Goal: Task Accomplishment & Management: Use online tool/utility

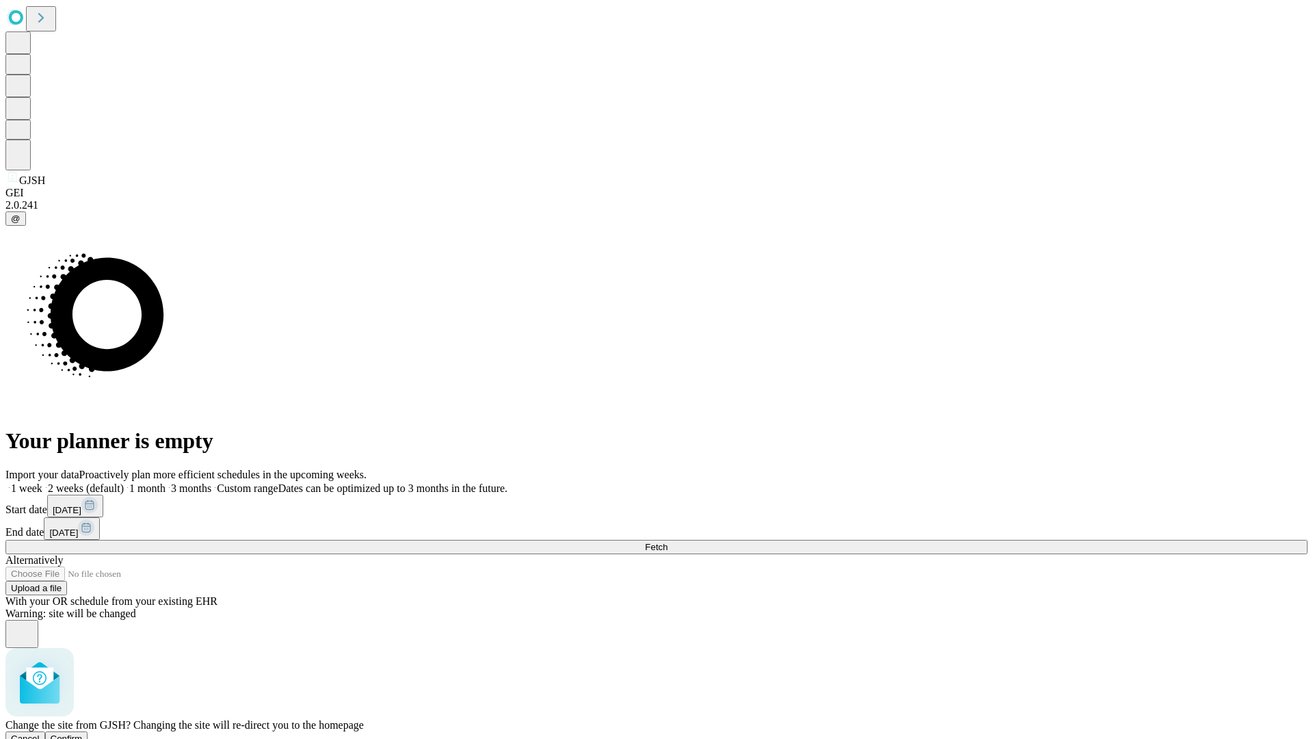
click at [83, 733] on span "Confirm" at bounding box center [67, 738] width 32 height 10
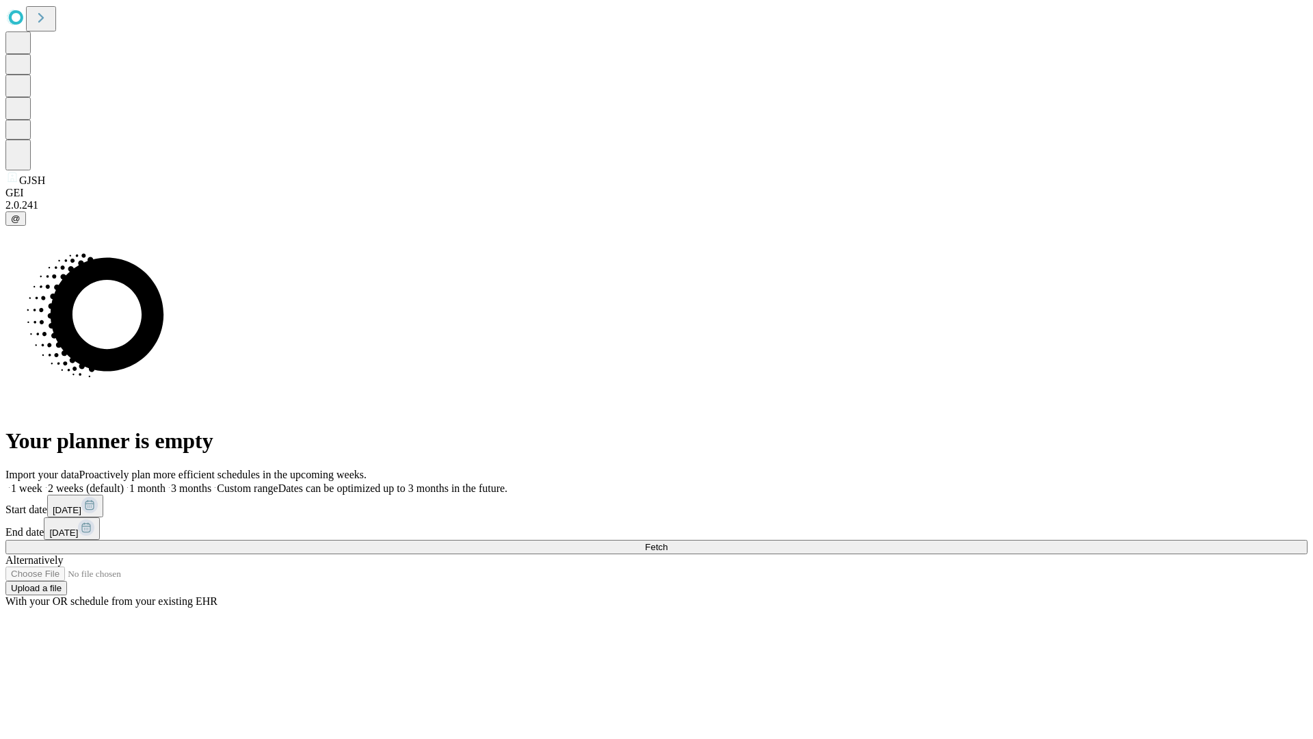
click at [124, 482] on label "2 weeks (default)" at bounding box center [82, 488] width 81 height 12
click at [667, 542] on span "Fetch" at bounding box center [656, 547] width 23 height 10
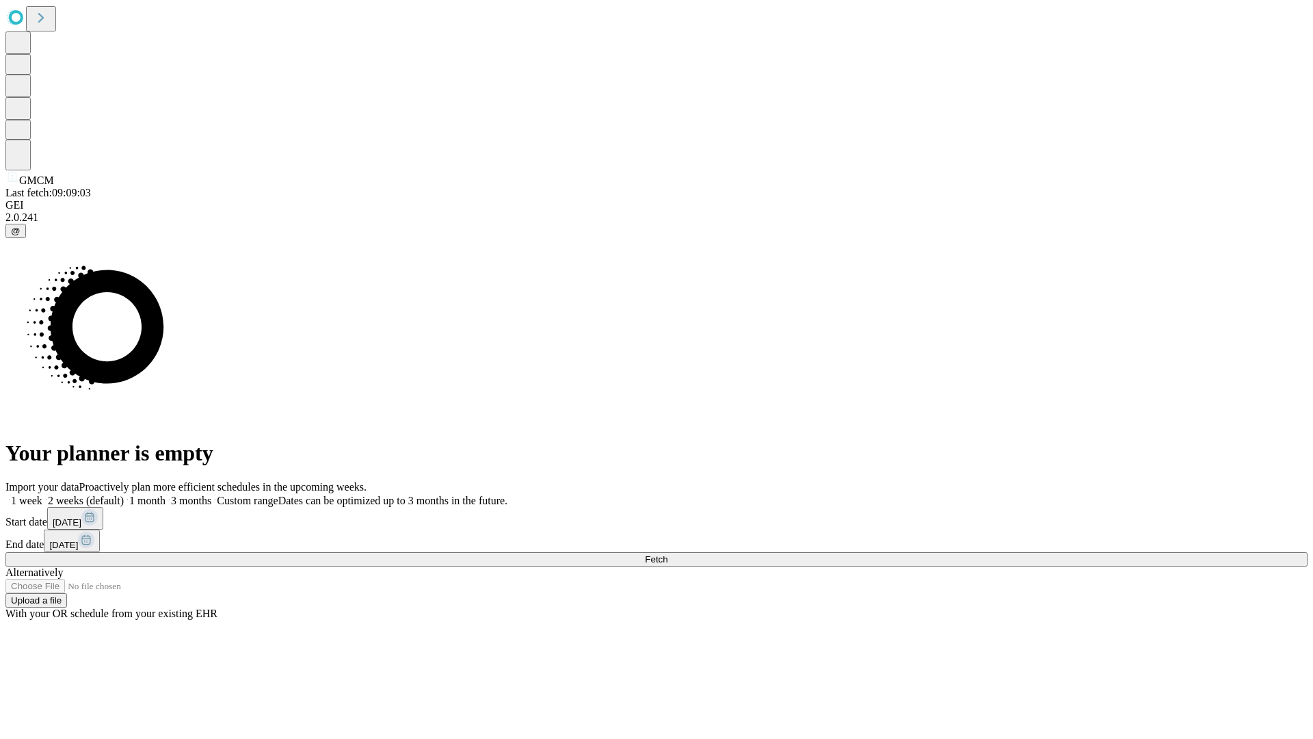
click at [124, 494] on label "2 weeks (default)" at bounding box center [82, 500] width 81 height 12
click at [667, 554] on span "Fetch" at bounding box center [656, 559] width 23 height 10
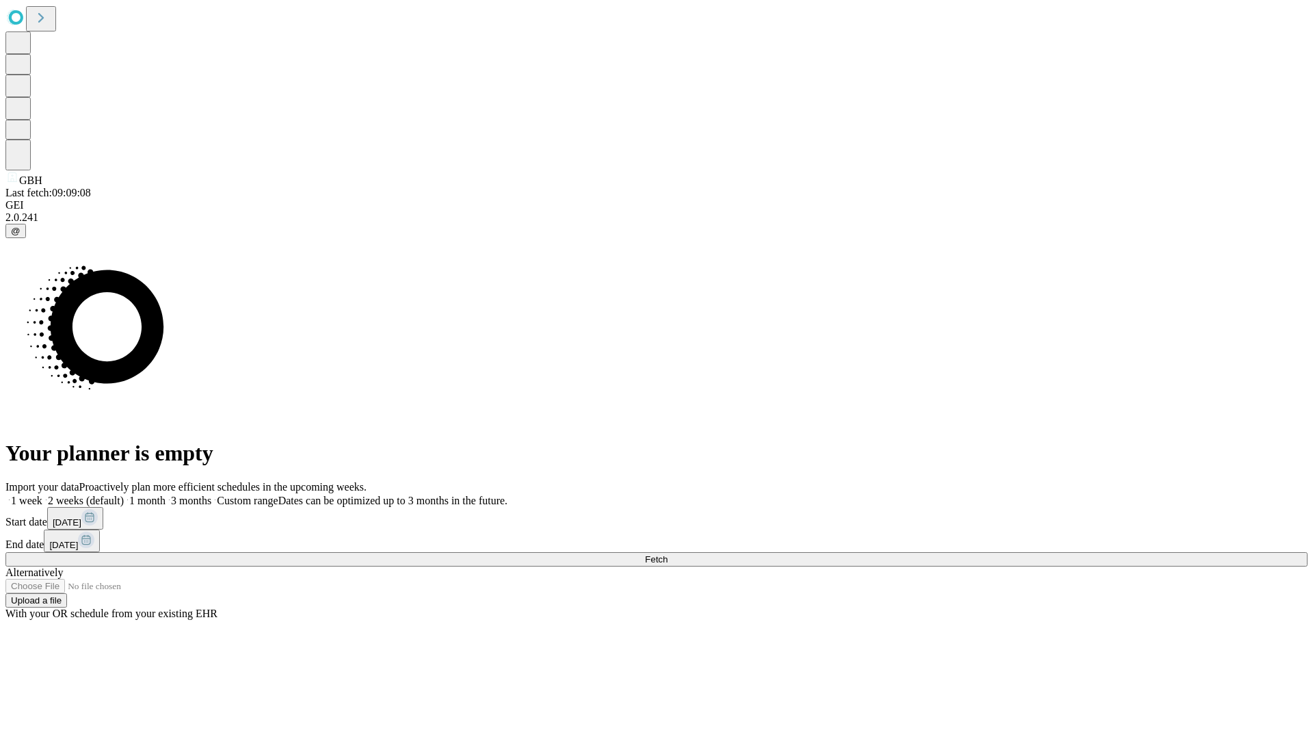
click at [124, 494] on label "2 weeks (default)" at bounding box center [82, 500] width 81 height 12
click at [667, 554] on span "Fetch" at bounding box center [656, 559] width 23 height 10
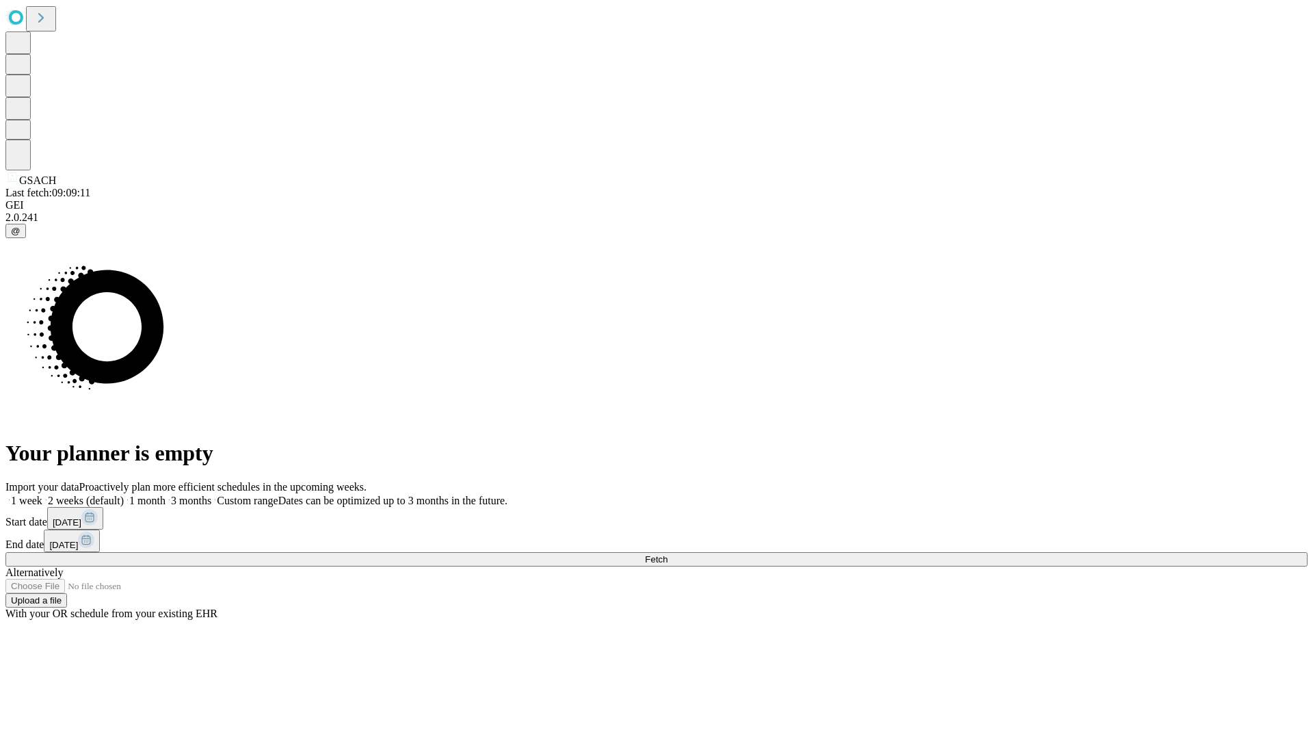
click at [124, 494] on label "2 weeks (default)" at bounding box center [82, 500] width 81 height 12
click at [667, 554] on span "Fetch" at bounding box center [656, 559] width 23 height 10
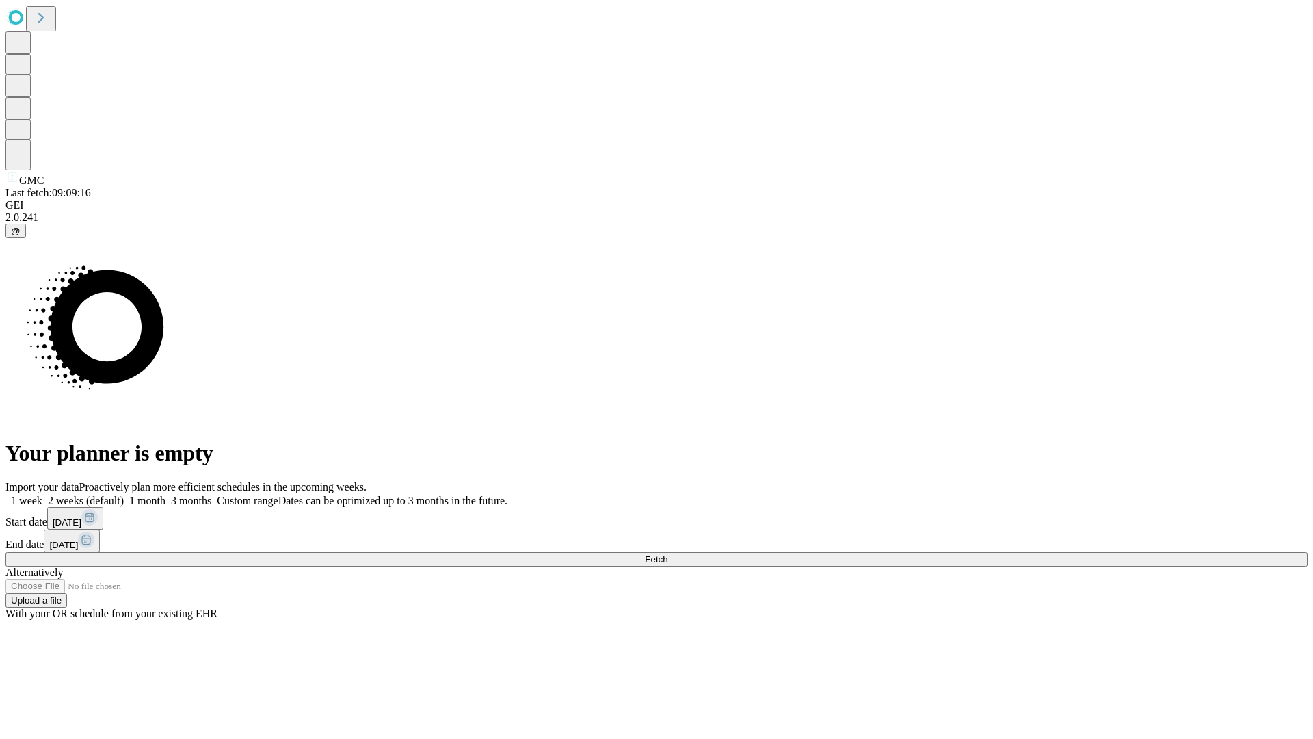
click at [124, 494] on label "2 weeks (default)" at bounding box center [82, 500] width 81 height 12
click at [667, 554] on span "Fetch" at bounding box center [656, 559] width 23 height 10
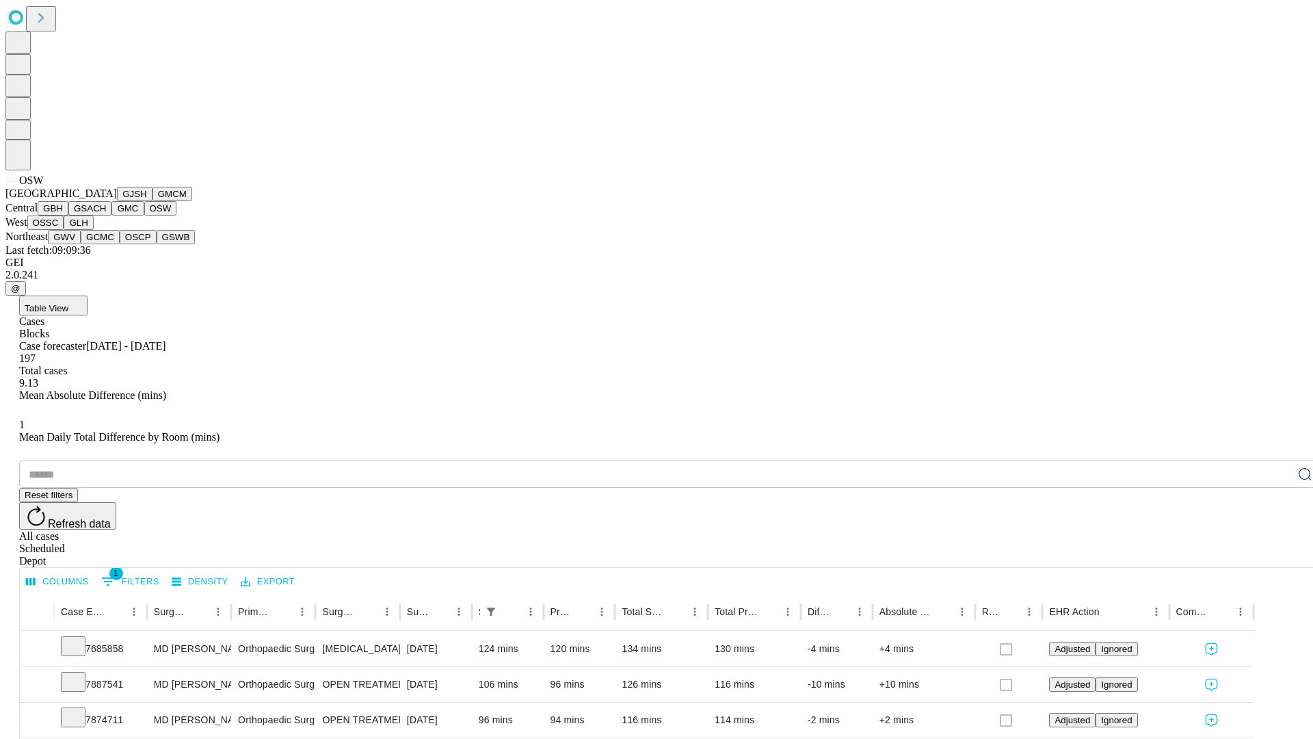
click at [64, 230] on button "OSSC" at bounding box center [45, 222] width 37 height 14
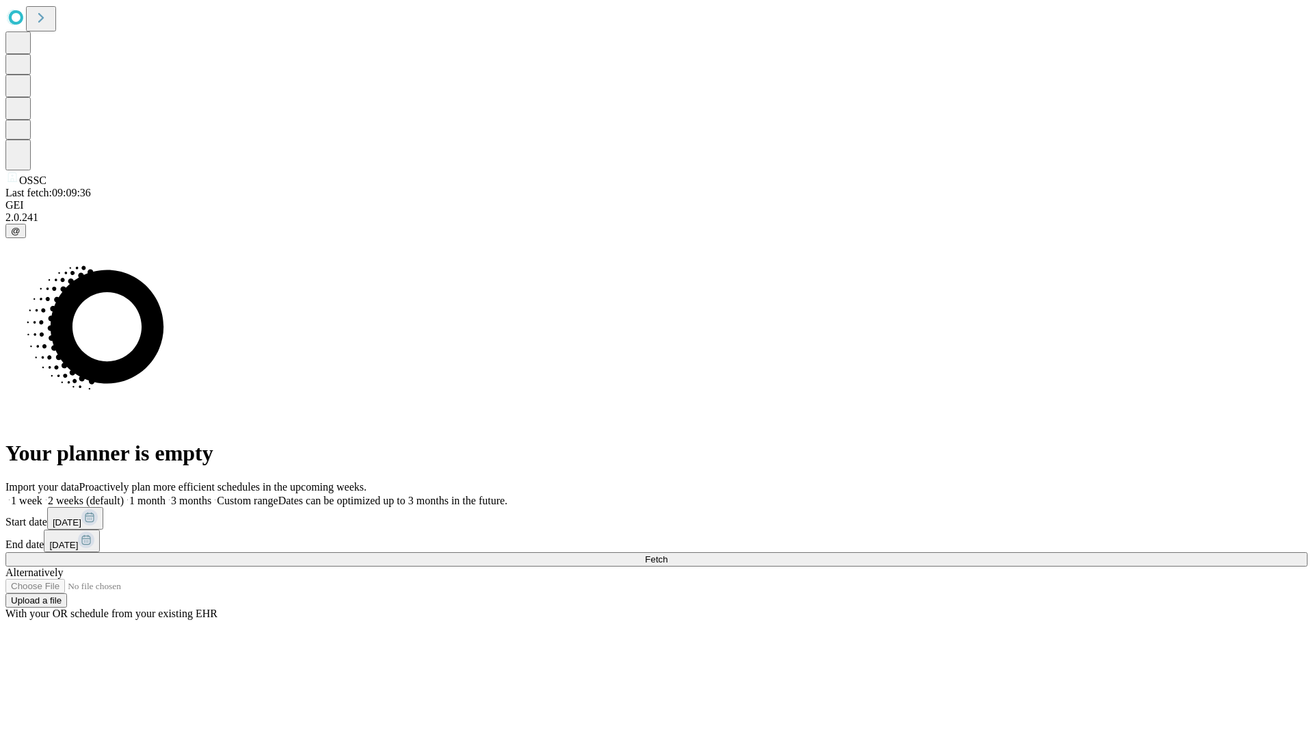
click at [124, 494] on label "2 weeks (default)" at bounding box center [82, 500] width 81 height 12
click at [667, 554] on span "Fetch" at bounding box center [656, 559] width 23 height 10
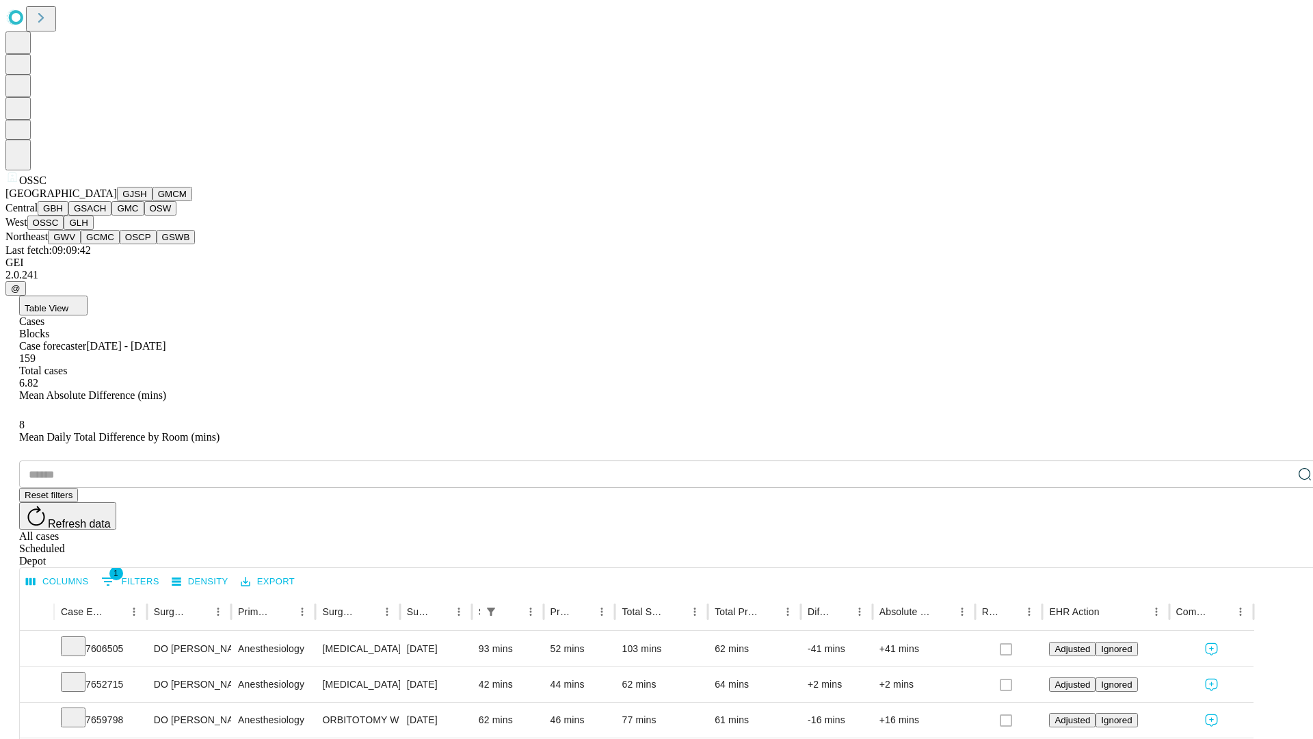
click at [93, 230] on button "GLH" at bounding box center [78, 222] width 29 height 14
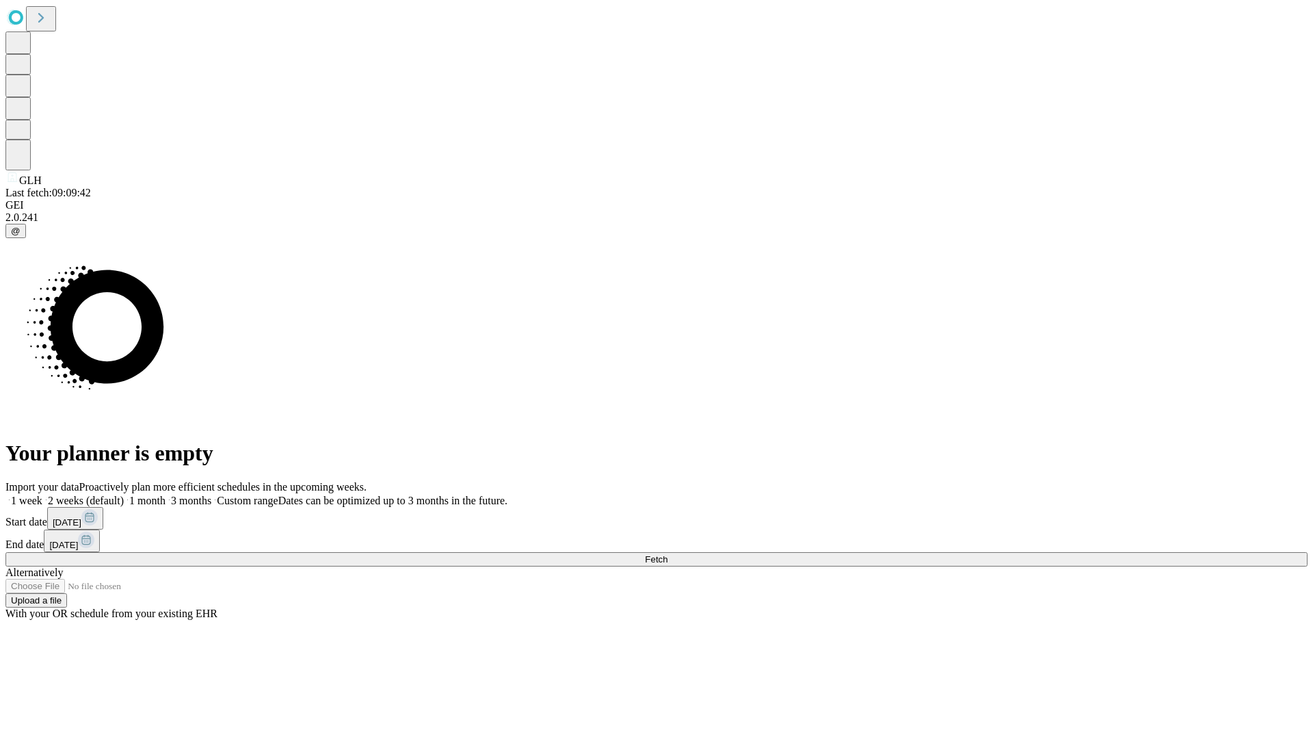
click at [124, 494] on label "2 weeks (default)" at bounding box center [82, 500] width 81 height 12
click at [667, 554] on span "Fetch" at bounding box center [656, 559] width 23 height 10
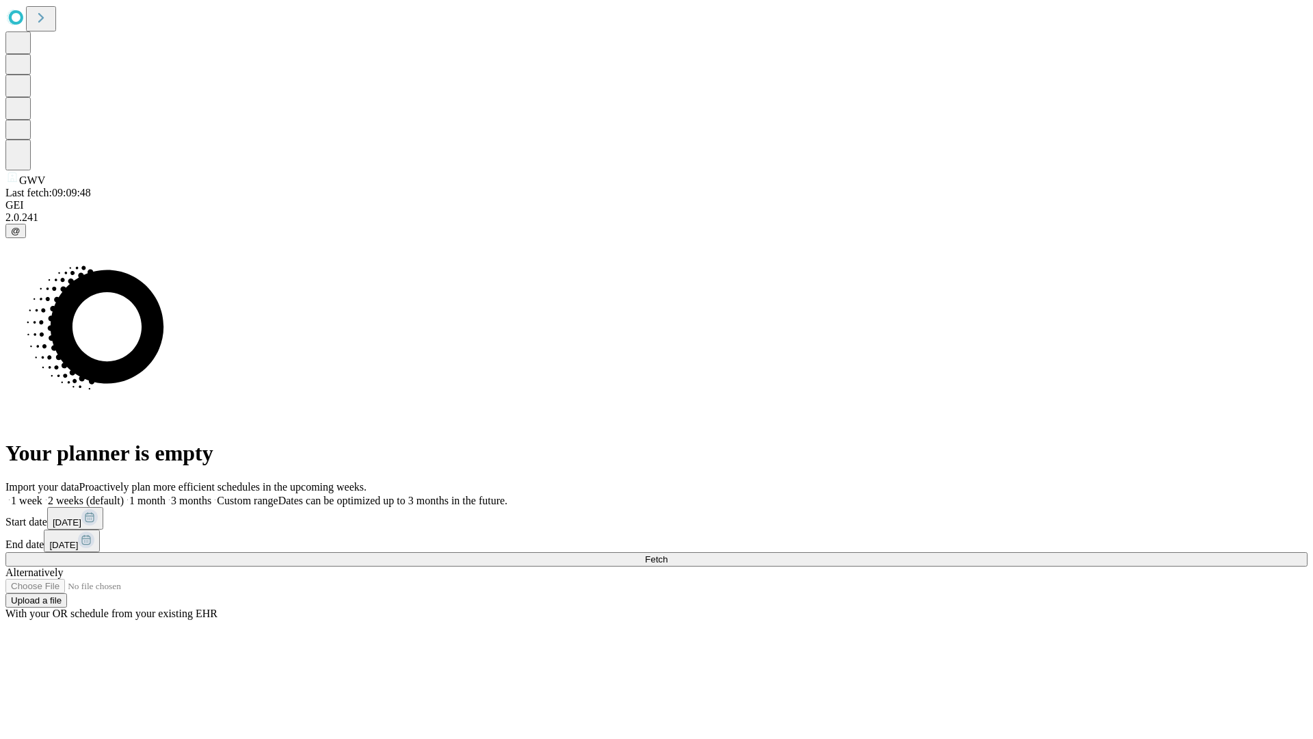
click at [124, 494] on label "2 weeks (default)" at bounding box center [82, 500] width 81 height 12
click at [667, 554] on span "Fetch" at bounding box center [656, 559] width 23 height 10
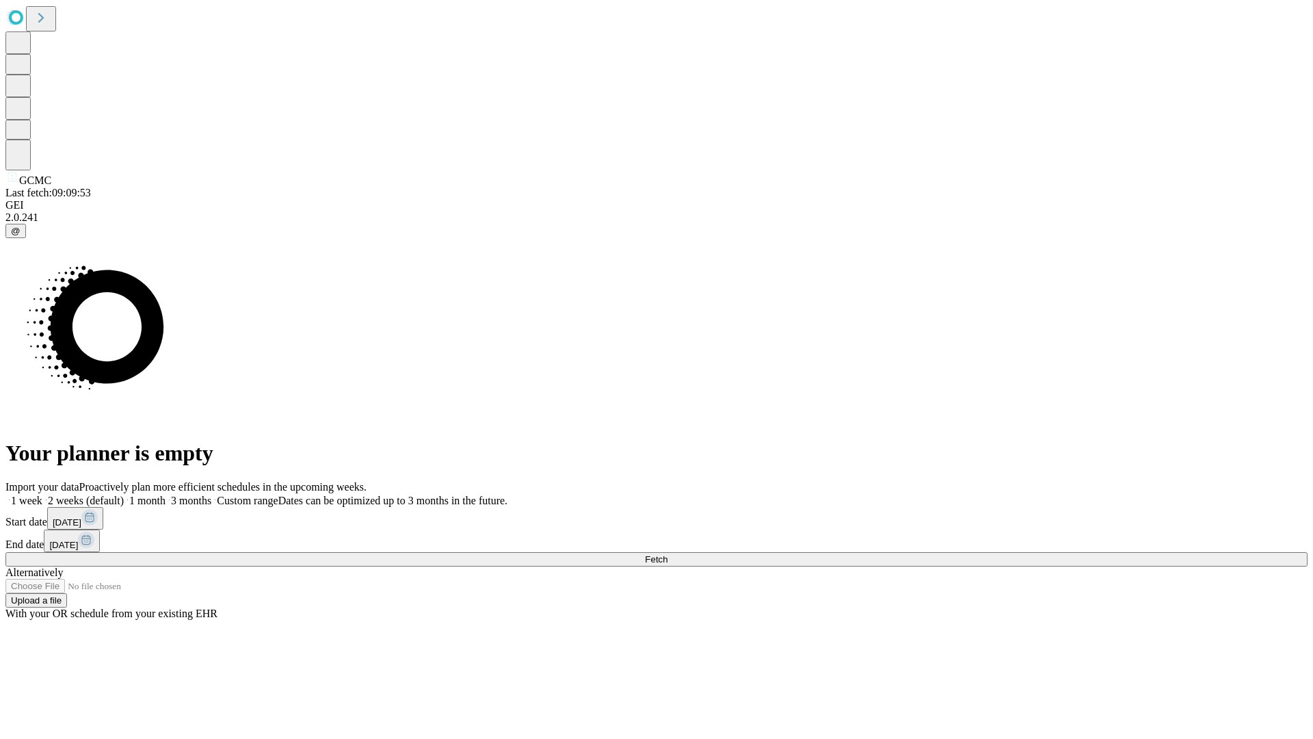
click at [124, 494] on label "2 weeks (default)" at bounding box center [82, 500] width 81 height 12
click at [667, 554] on span "Fetch" at bounding box center [656, 559] width 23 height 10
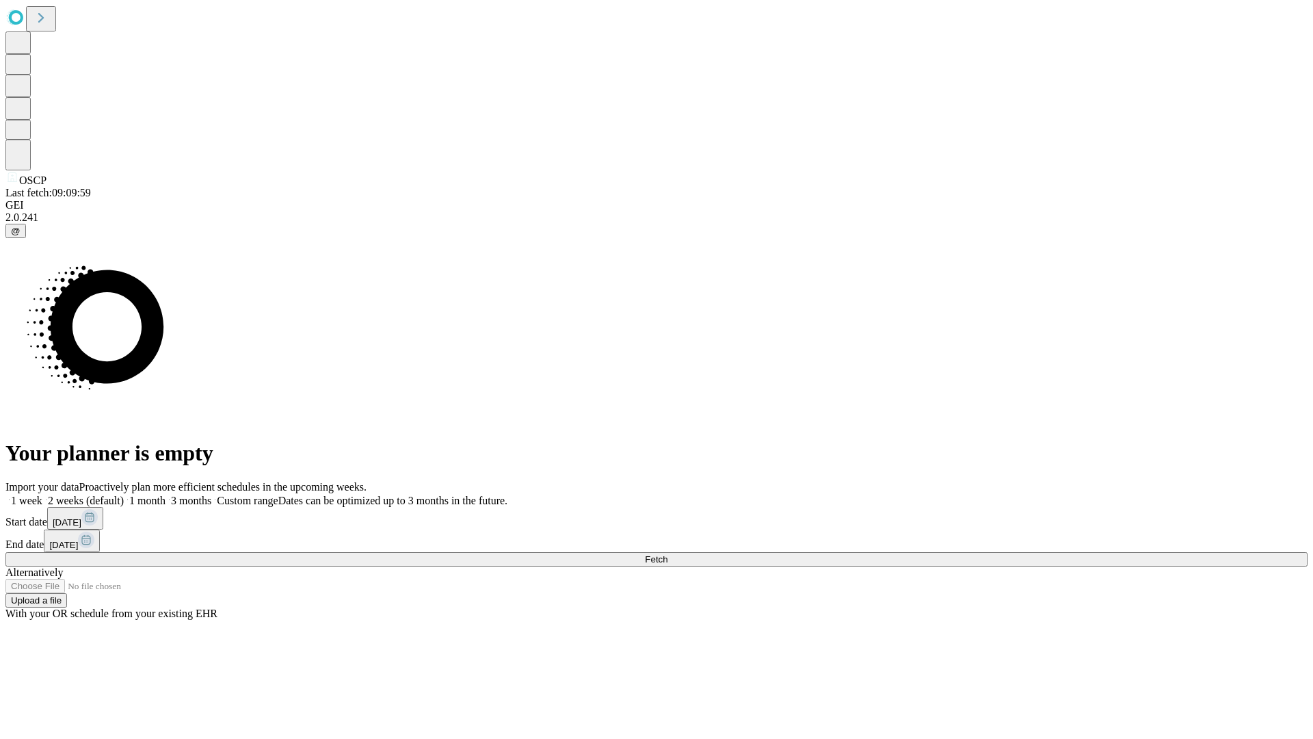
click at [124, 494] on label "2 weeks (default)" at bounding box center [82, 500] width 81 height 12
click at [667, 554] on span "Fetch" at bounding box center [656, 559] width 23 height 10
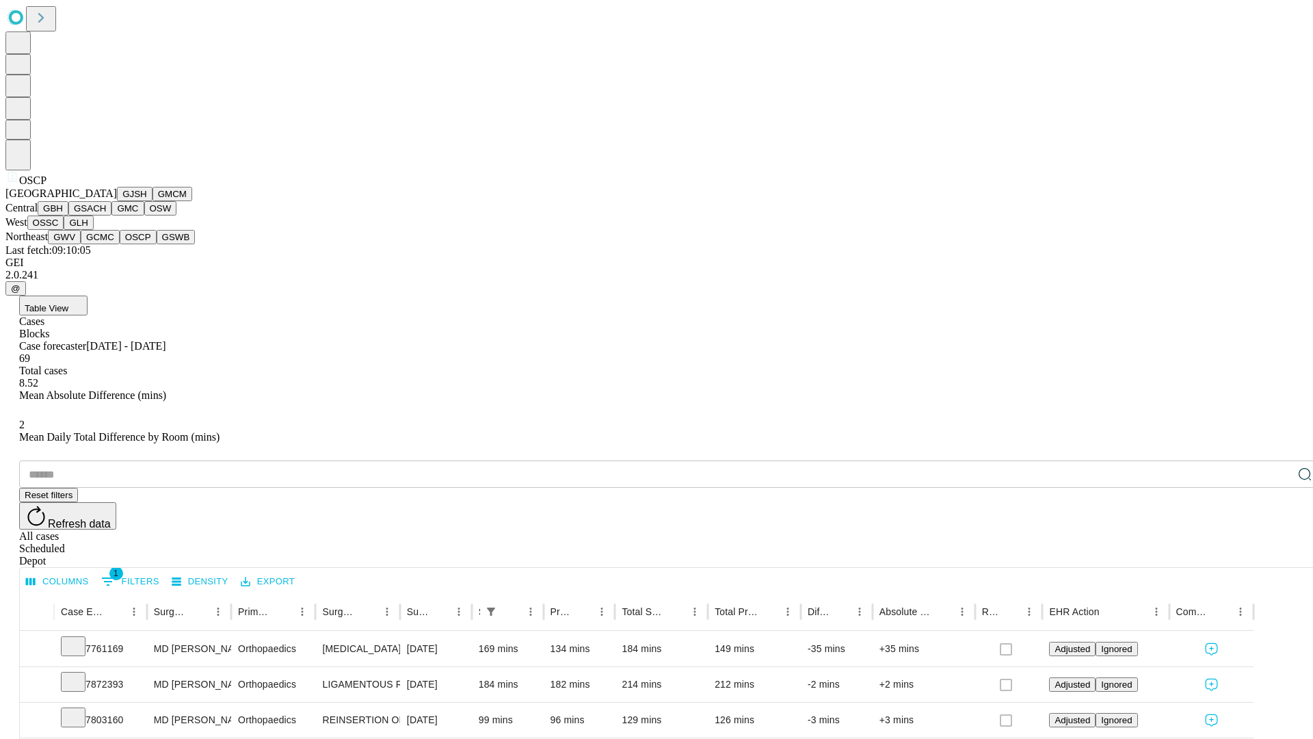
click at [157, 244] on button "GSWB" at bounding box center [176, 237] width 39 height 14
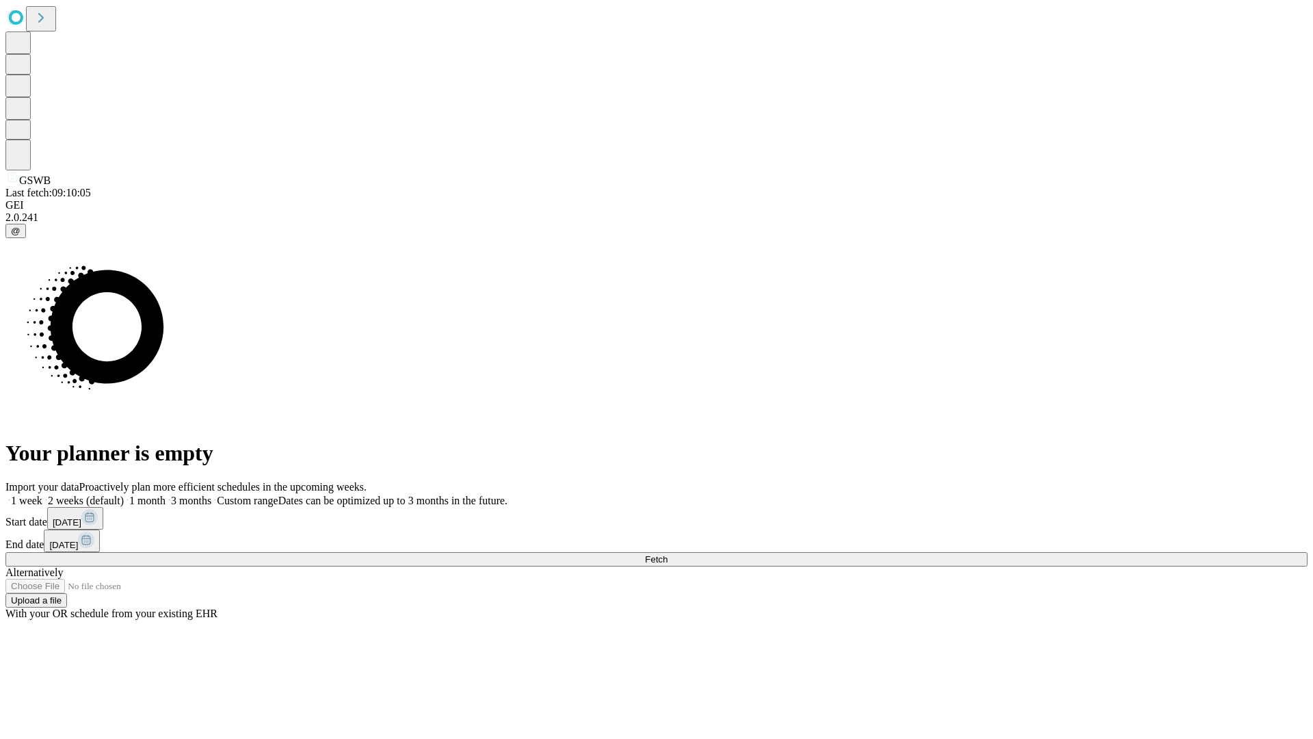
click at [124, 494] on label "2 weeks (default)" at bounding box center [82, 500] width 81 height 12
click at [667, 554] on span "Fetch" at bounding box center [656, 559] width 23 height 10
